Goal: Information Seeking & Learning: Learn about a topic

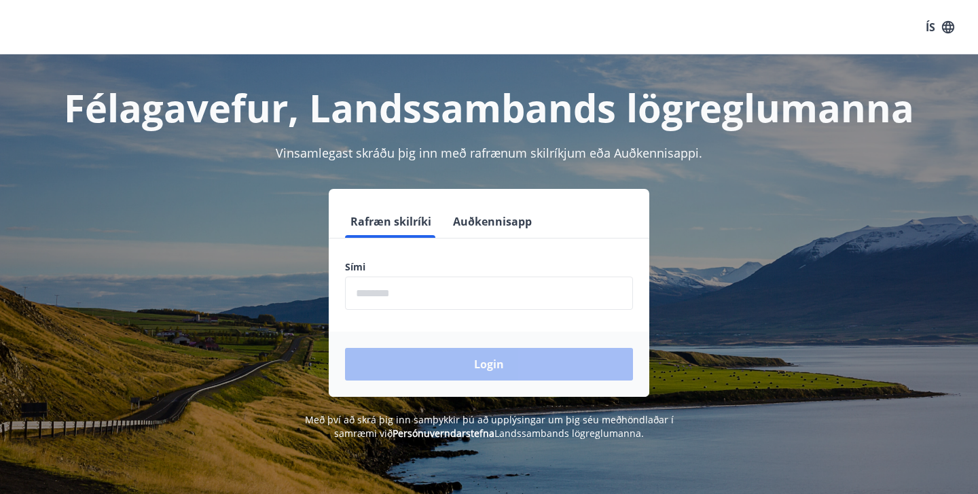
click at [433, 300] on input "phone" at bounding box center [489, 292] width 288 height 33
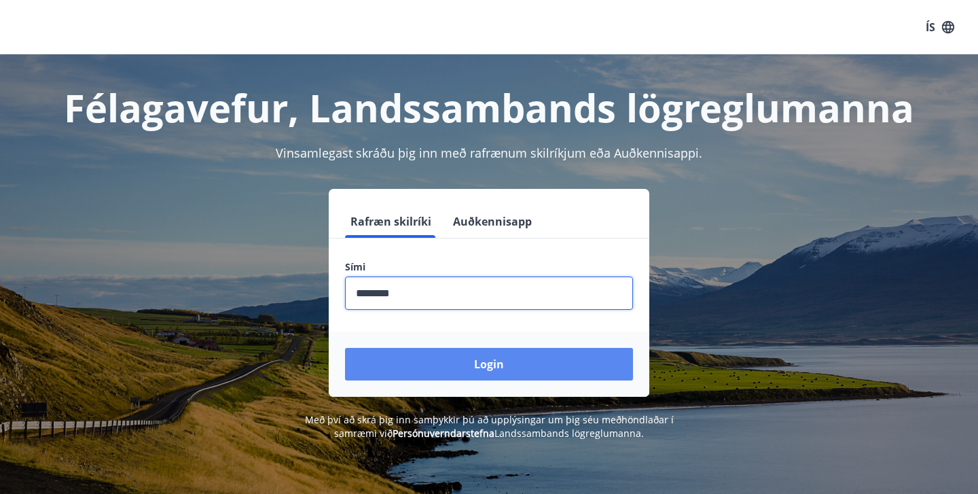
type input "********"
click at [455, 365] on button "Login" at bounding box center [489, 364] width 288 height 33
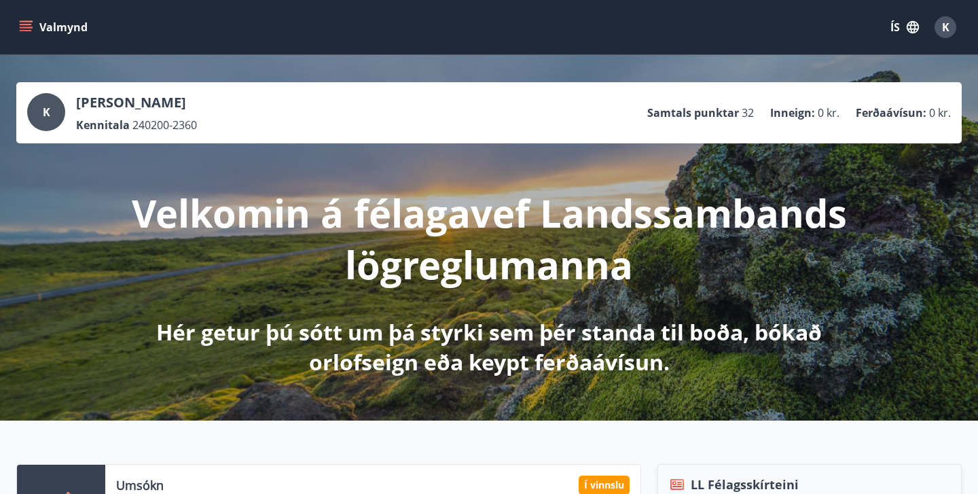
click at [29, 32] on icon "menu" at bounding box center [26, 27] width 14 height 14
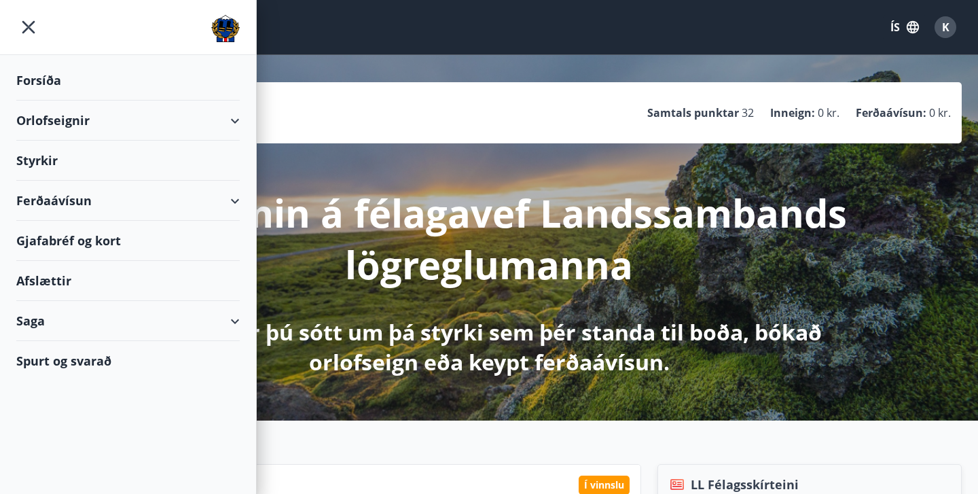
click at [59, 120] on div "Orlofseignir" at bounding box center [127, 120] width 223 height 40
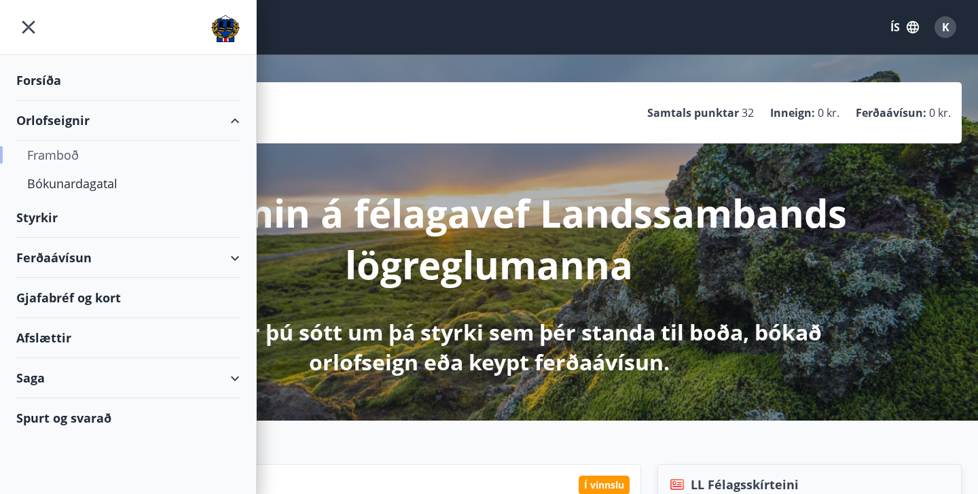
click at [56, 160] on div "Framboð" at bounding box center [128, 155] width 202 height 29
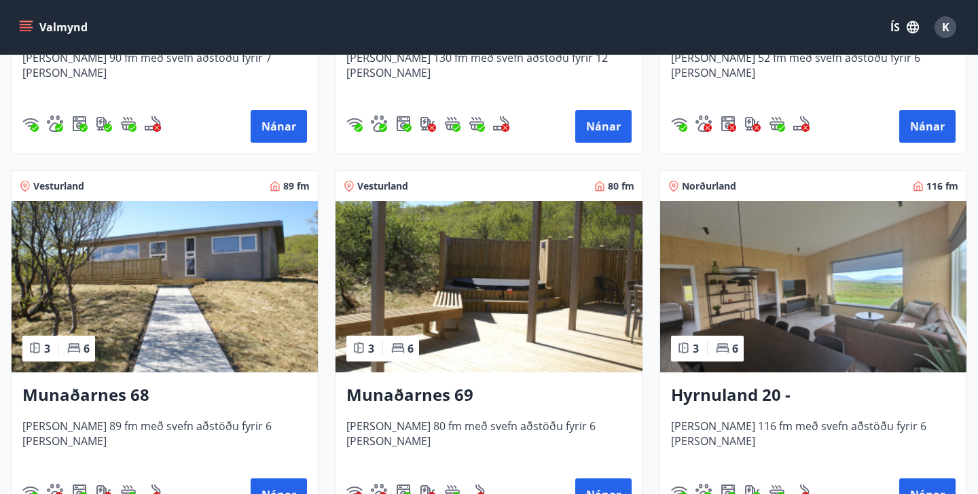
scroll to position [507, 0]
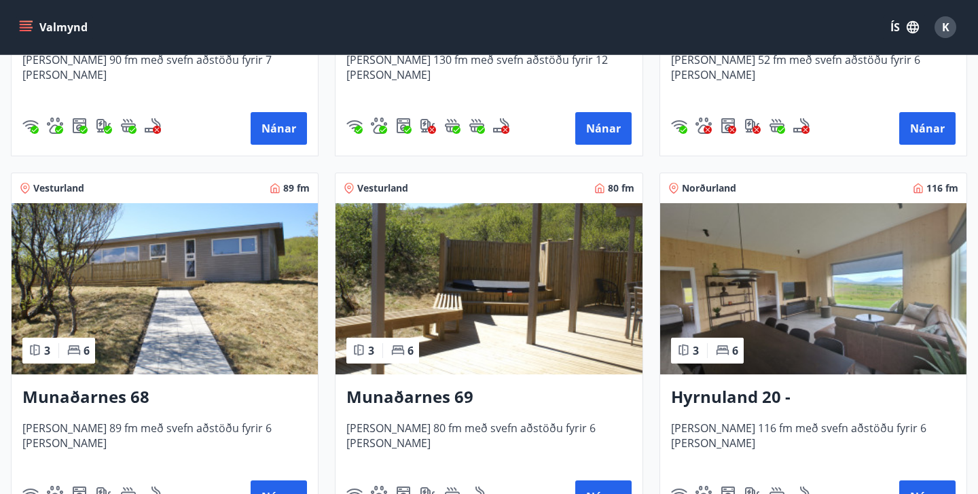
click at [750, 394] on h3 "Hyrnuland 20 - [GEOGRAPHIC_DATA]" at bounding box center [813, 397] width 284 height 24
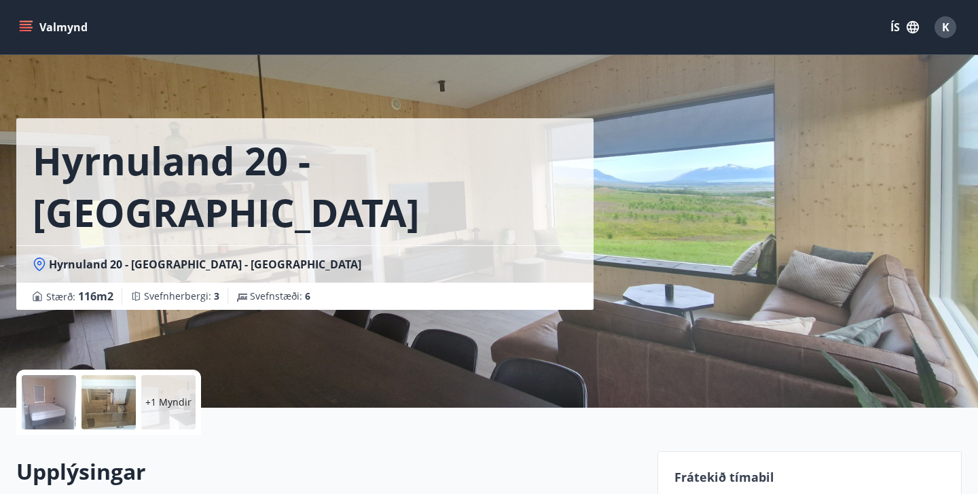
click at [758, 191] on div "[GEOGRAPHIC_DATA] 20 - [GEOGRAPHIC_DATA] Hyrnuland 20 - [GEOGRAPHIC_DATA] - [GE…" at bounding box center [488, 203] width 945 height 407
click at [51, 404] on div at bounding box center [49, 402] width 54 height 54
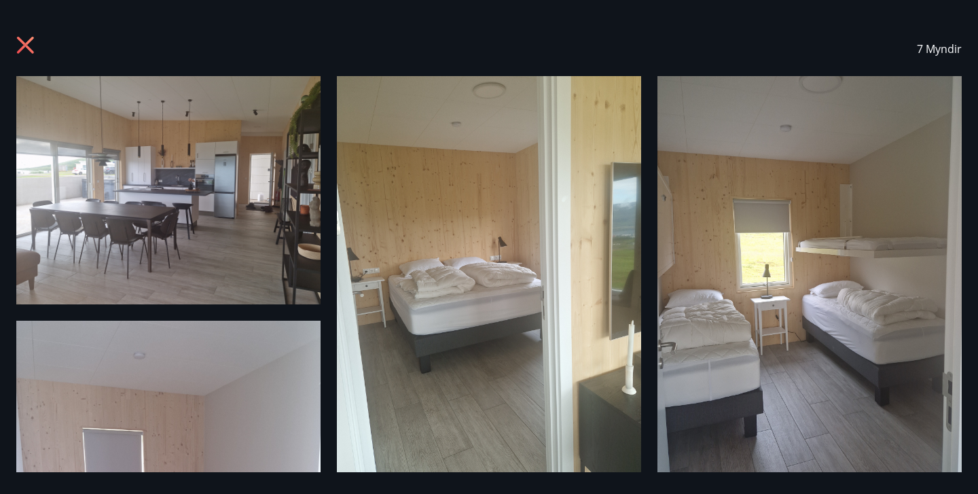
click at [210, 173] on img at bounding box center [168, 190] width 304 height 228
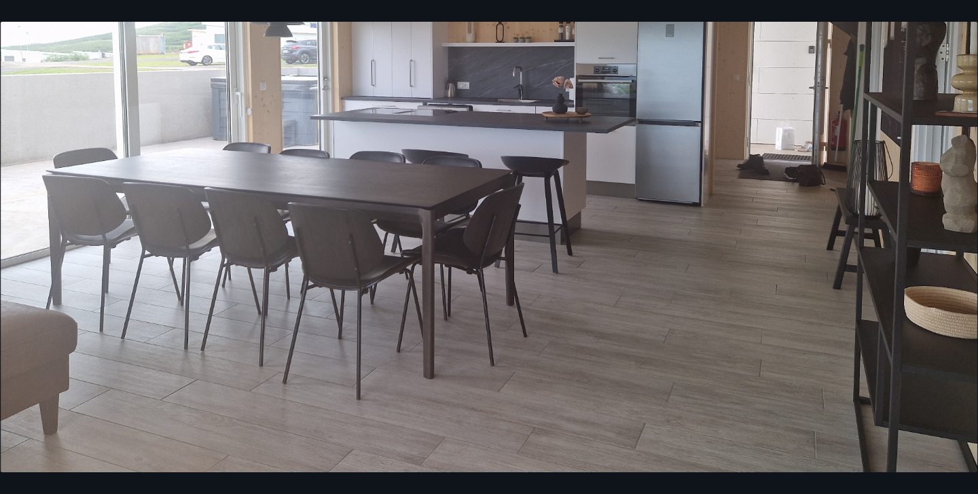
scroll to position [337, 0]
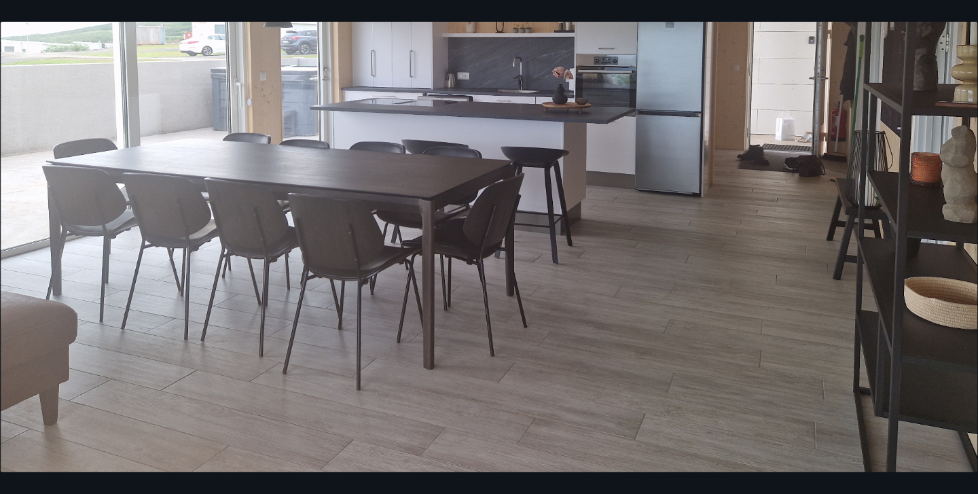
click at [954, 208] on img at bounding box center [489, 105] width 976 height 732
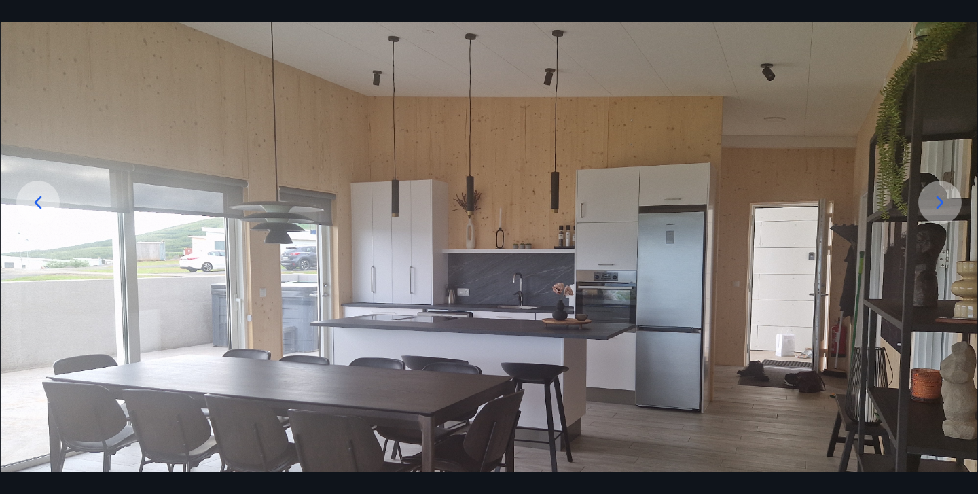
scroll to position [120, 0]
click at [937, 203] on icon at bounding box center [940, 203] width 22 height 22
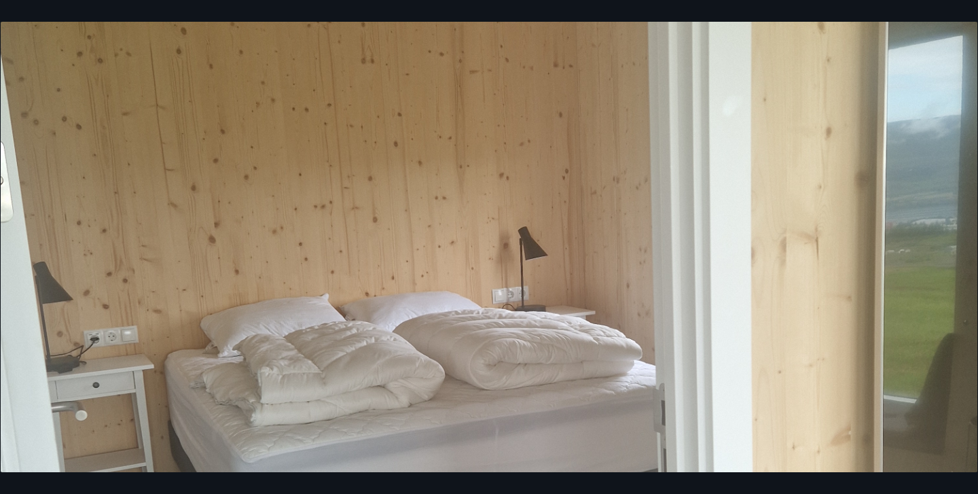
scroll to position [312, 0]
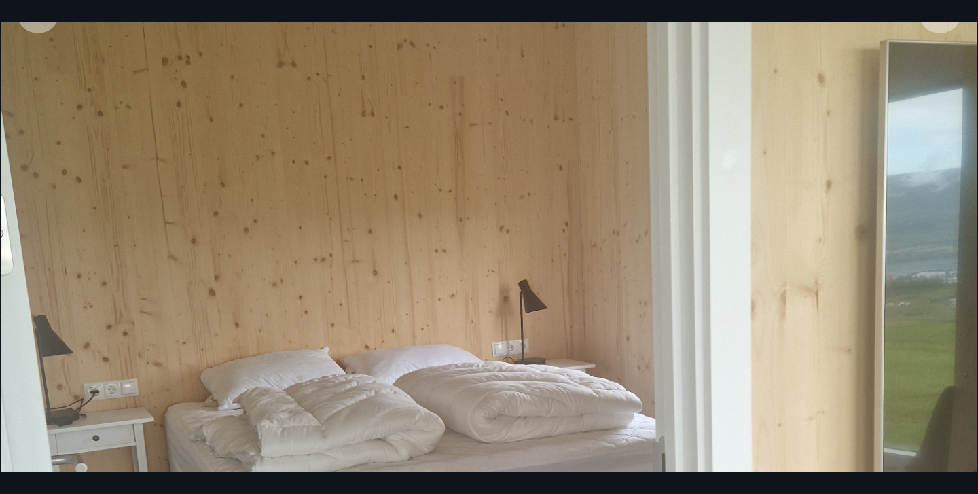
click at [561, 327] on img at bounding box center [489, 414] width 976 height 1301
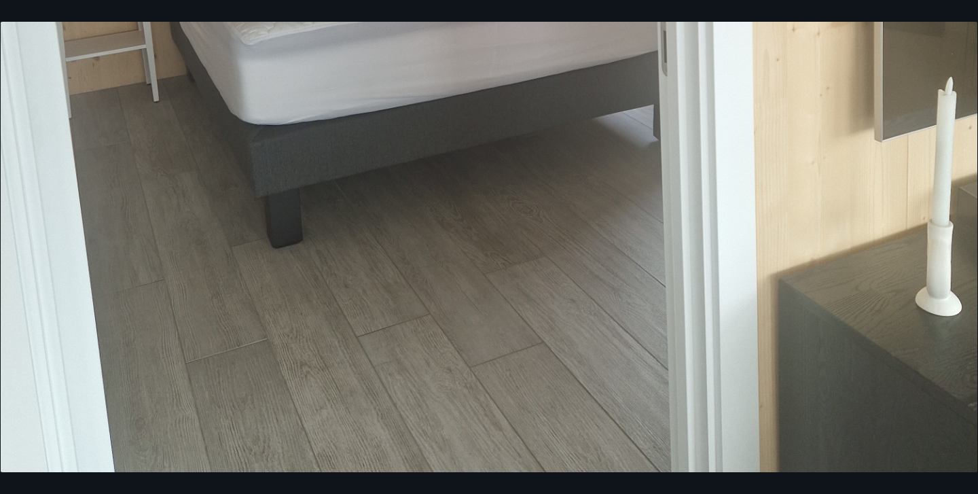
scroll to position [781, 0]
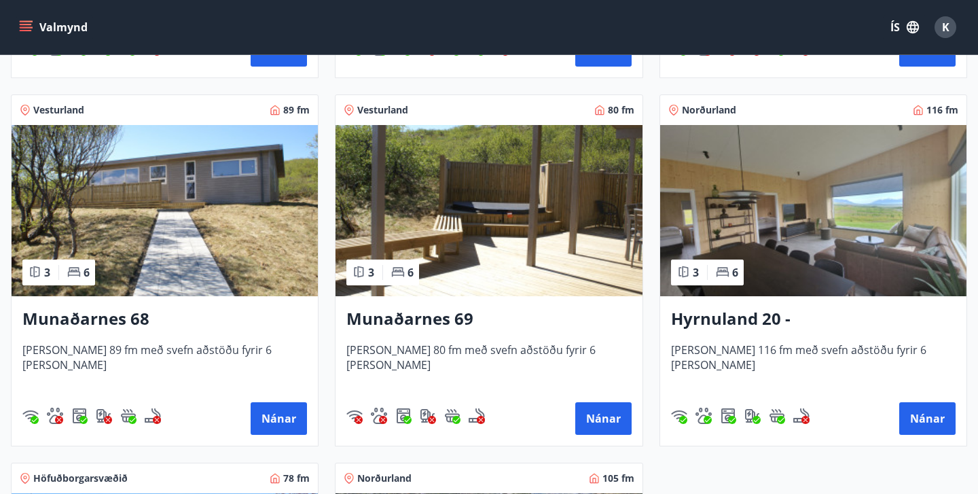
scroll to position [580, 0]
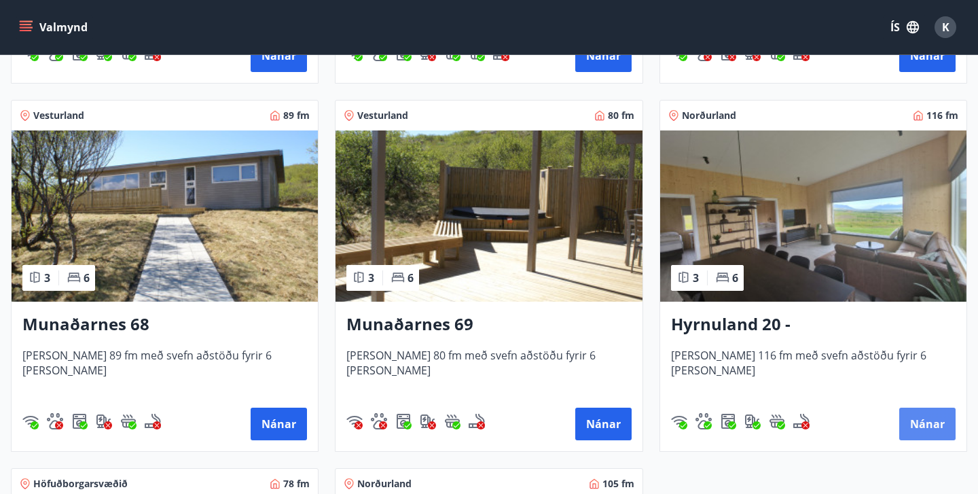
click at [937, 422] on button "Nánar" at bounding box center [927, 423] width 56 height 33
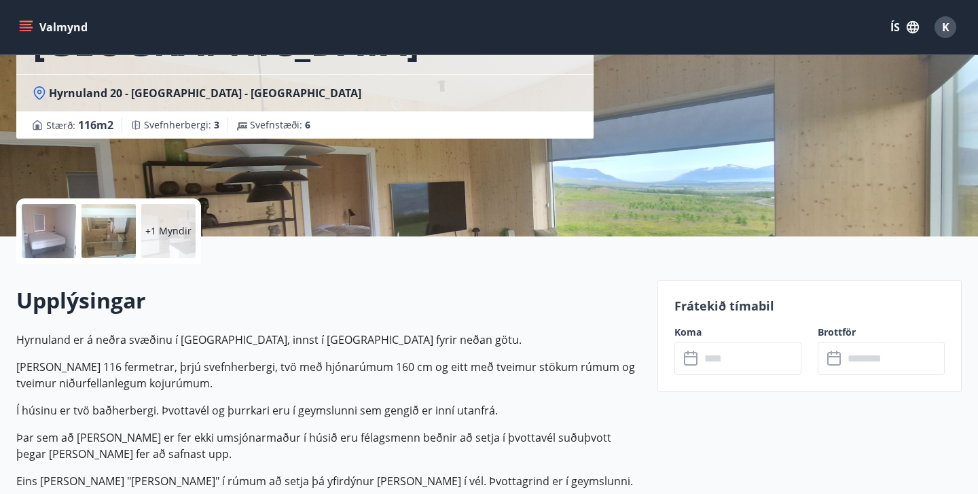
scroll to position [174, 0]
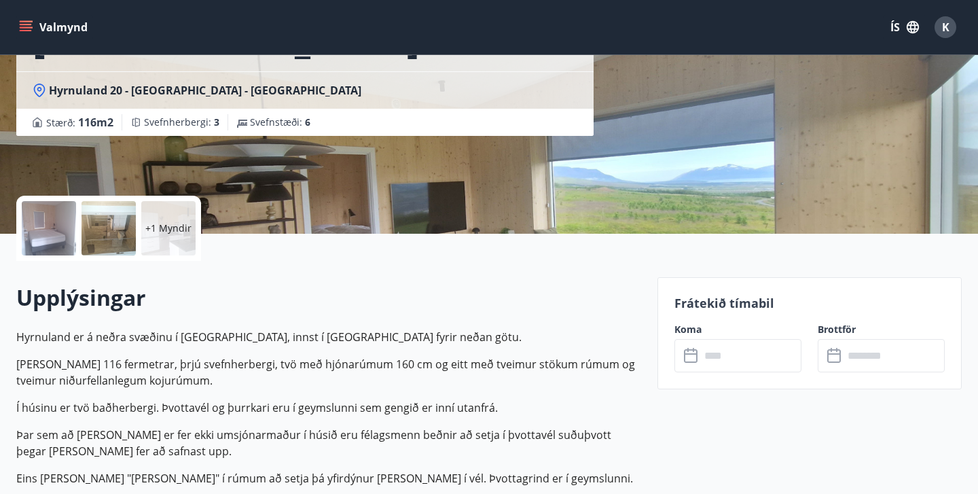
click at [39, 234] on div at bounding box center [49, 228] width 54 height 54
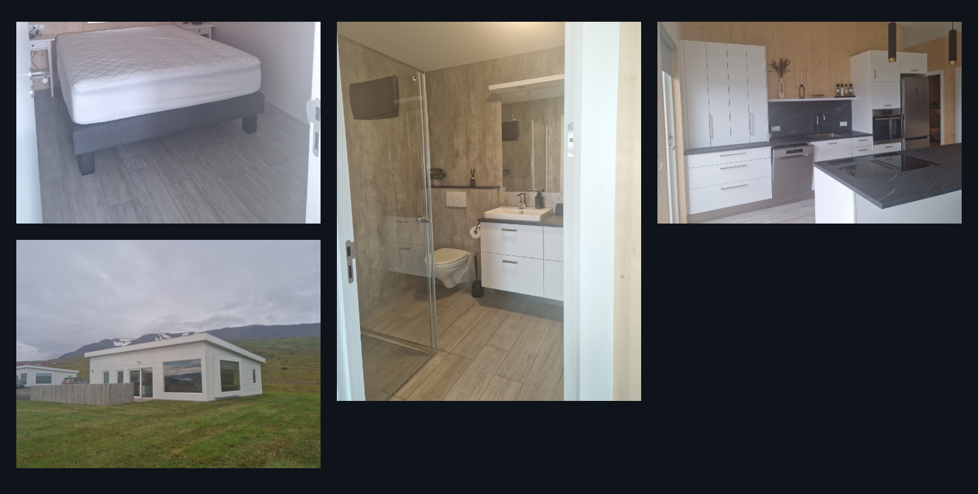
scroll to position [502, 0]
click at [206, 392] on img at bounding box center [168, 354] width 304 height 228
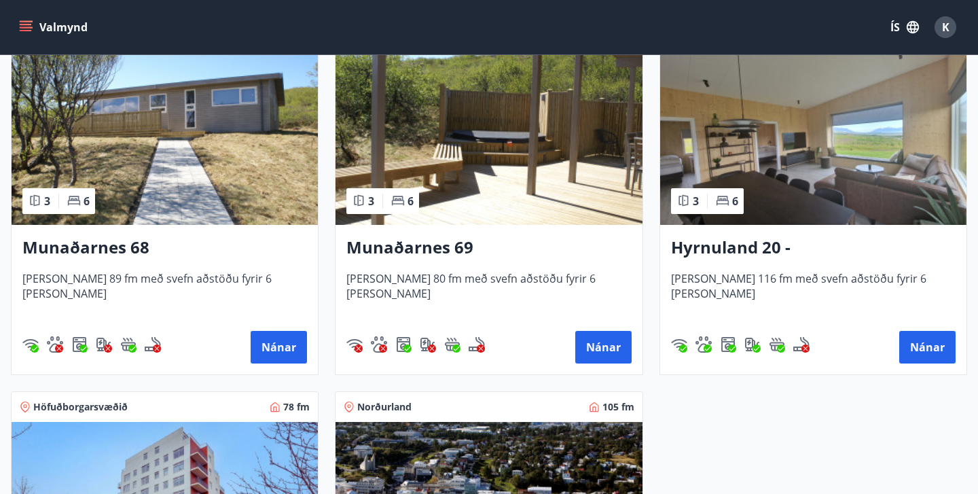
scroll to position [659, 0]
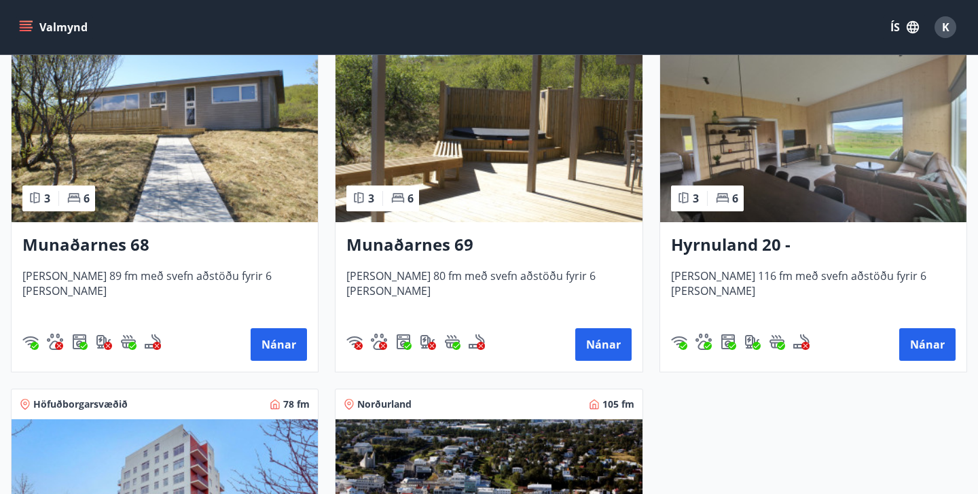
click at [715, 246] on h3 "Hyrnuland 20 - [GEOGRAPHIC_DATA]" at bounding box center [813, 245] width 284 height 24
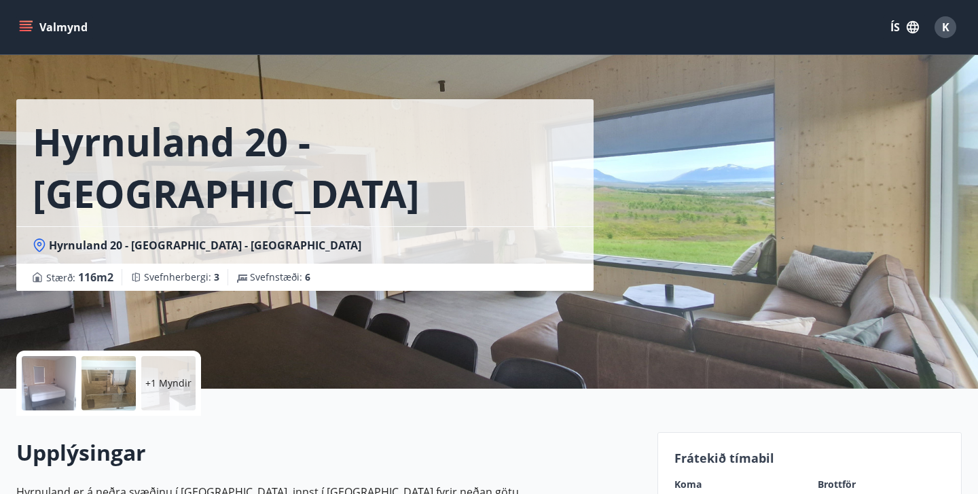
scroll to position [11, 0]
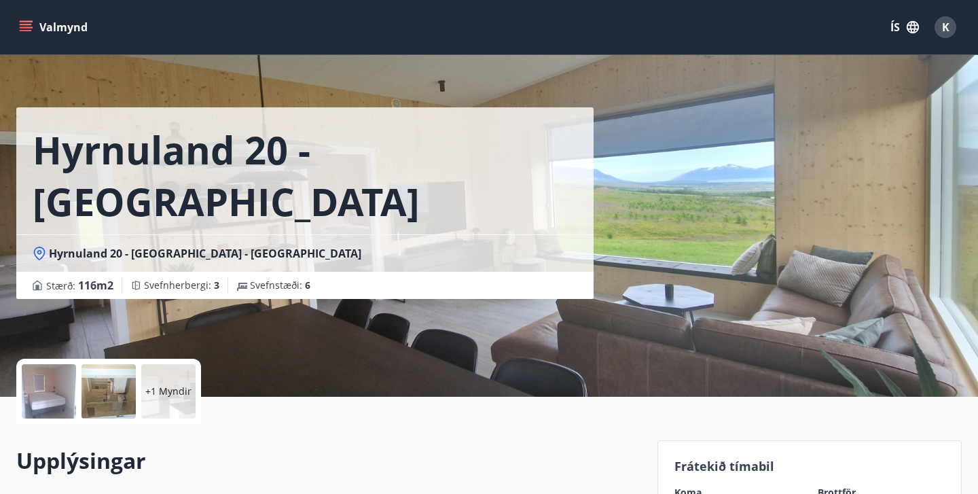
click at [742, 218] on div "[GEOGRAPHIC_DATA] 20 - [GEOGRAPHIC_DATA] Hyrnuland 20 - [GEOGRAPHIC_DATA] - [GE…" at bounding box center [488, 192] width 945 height 407
